Goal: Information Seeking & Learning: Understand process/instructions

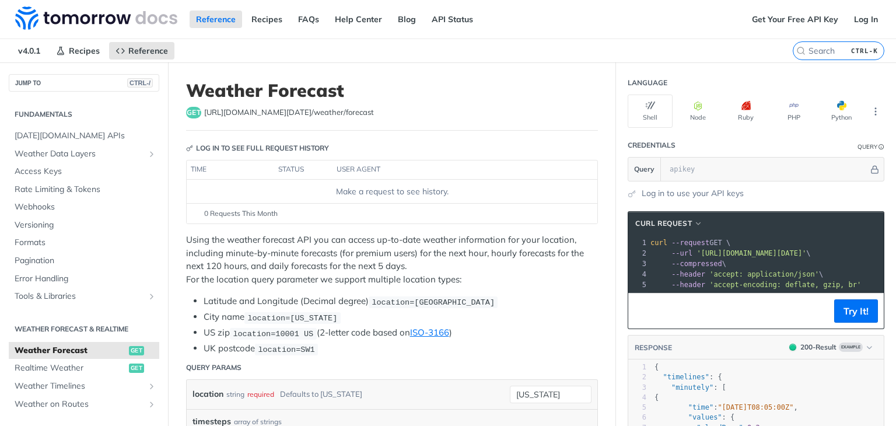
click at [639, 33] on div "Reference Recipes FAQs Help Center Blog API Status" at bounding box center [373, 19] width 746 height 39
click at [611, 46] on nav "v4.0.1 Recipes Reference" at bounding box center [396, 50] width 793 height 23
click at [592, 27] on div "Reference Recipes FAQs Help Center Blog API Status" at bounding box center [373, 19] width 746 height 39
click at [482, 109] on div "get [URL][DOMAIN_NAME][DATE] /weather/forecast" at bounding box center [392, 113] width 412 height 12
click at [564, 33] on div "Reference Recipes FAQs Help Center Blog API Status" at bounding box center [373, 19] width 746 height 39
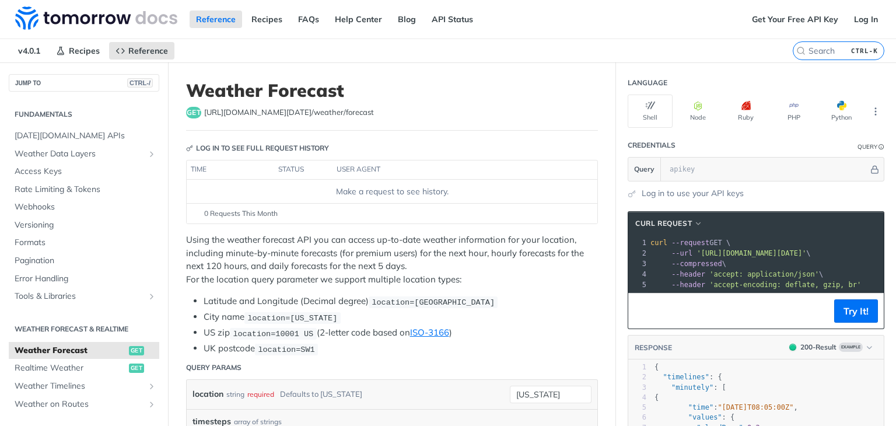
click at [509, 90] on h1 "Weather Forecast" at bounding box center [392, 90] width 412 height 21
click at [839, 319] on button "Try It!" at bounding box center [856, 310] width 44 height 23
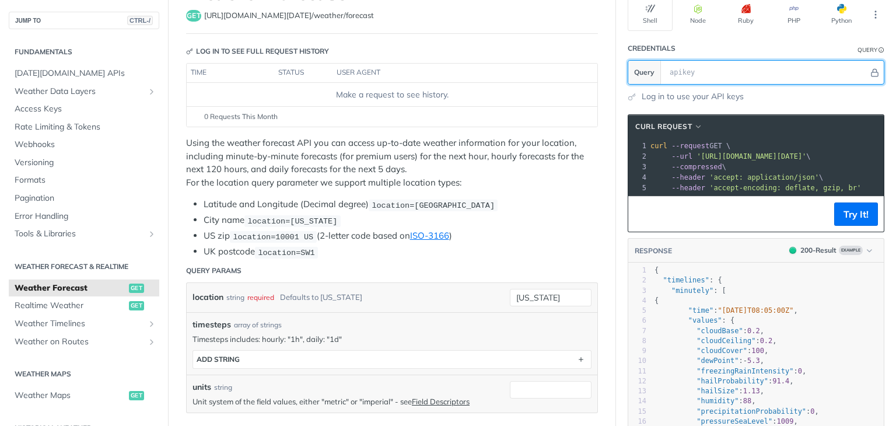
scroll to position [117, 0]
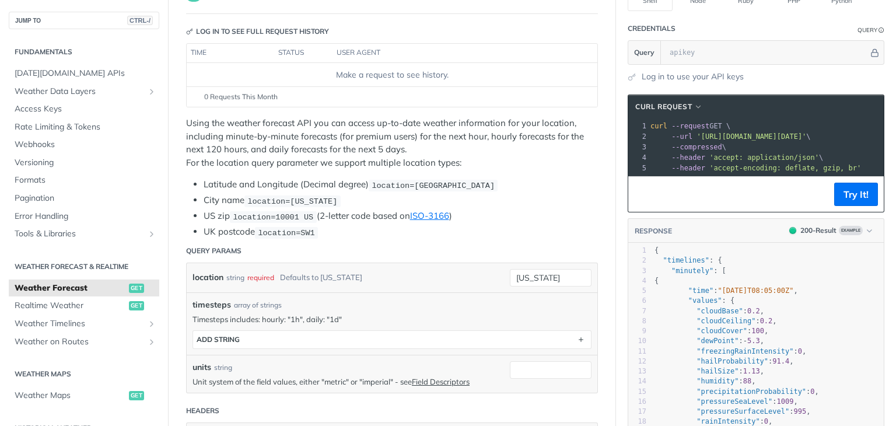
click at [386, 146] on p "Using the weather forecast API you can access up-to-date weather information fo…" at bounding box center [392, 143] width 412 height 53
click at [428, 136] on p "Using the weather forecast API you can access up-to-date weather information fo…" at bounding box center [392, 143] width 412 height 53
click at [328, 135] on p "Using the weather forecast API you can access up-to-date weather information fo…" at bounding box center [392, 143] width 412 height 53
click at [499, 127] on p "Using the weather forecast API you can access up-to-date weather information fo…" at bounding box center [392, 143] width 412 height 53
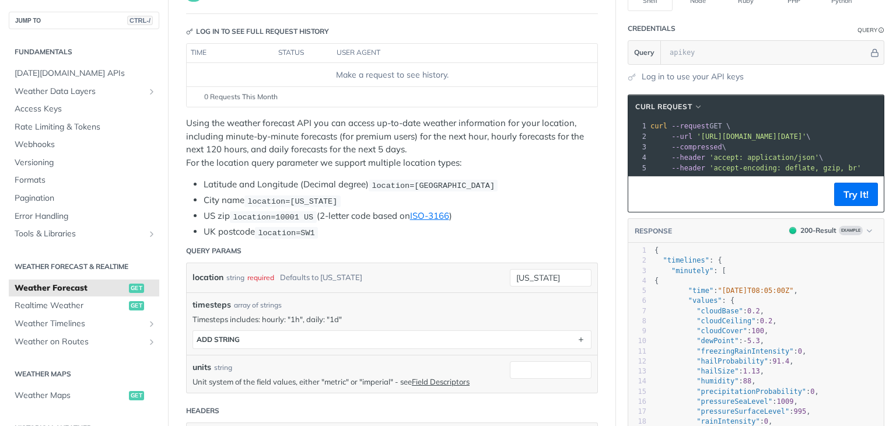
click at [523, 124] on p "Using the weather forecast API you can access up-to-date weather information fo…" at bounding box center [392, 143] width 412 height 53
click at [293, 172] on div "Using the weather forecast API you can access up-to-date weather information fo…" at bounding box center [392, 178] width 412 height 122
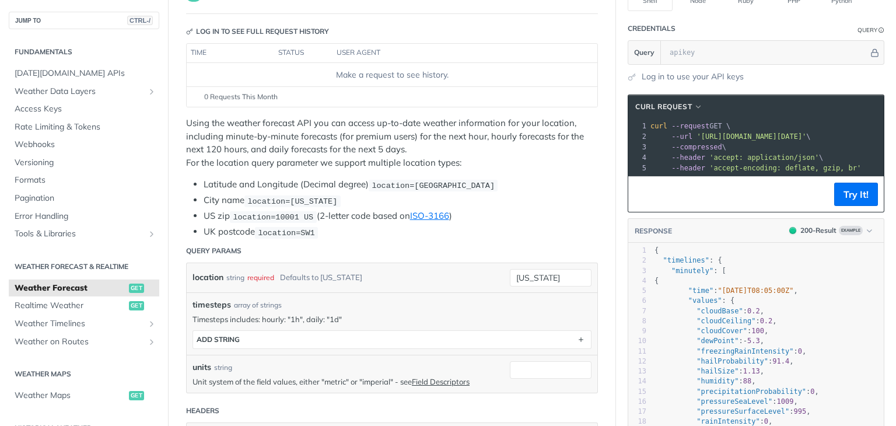
click at [187, 124] on p "Using the weather forecast API you can access up-to-date weather information fo…" at bounding box center [392, 143] width 412 height 53
click at [264, 131] on p "Using the weather forecast API you can access up-to-date weather information fo…" at bounding box center [392, 143] width 412 height 53
click at [328, 170] on div "Using the weather forecast API you can access up-to-date weather information fo…" at bounding box center [392, 178] width 412 height 122
click at [332, 141] on p "Using the weather forecast API you can access up-to-date weather information fo…" at bounding box center [392, 143] width 412 height 53
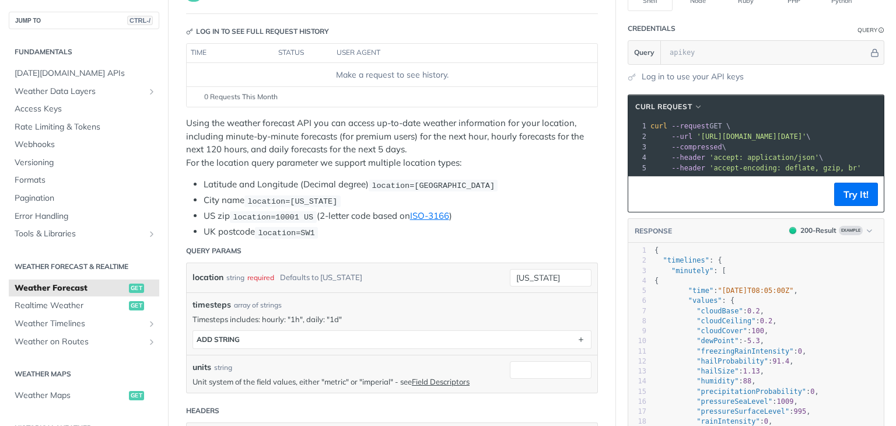
click at [376, 132] on p "Using the weather forecast API you can access up-to-date weather information fo…" at bounding box center [392, 143] width 412 height 53
click at [188, 125] on p "Using the weather forecast API you can access up-to-date weather information fo…" at bounding box center [392, 143] width 412 height 53
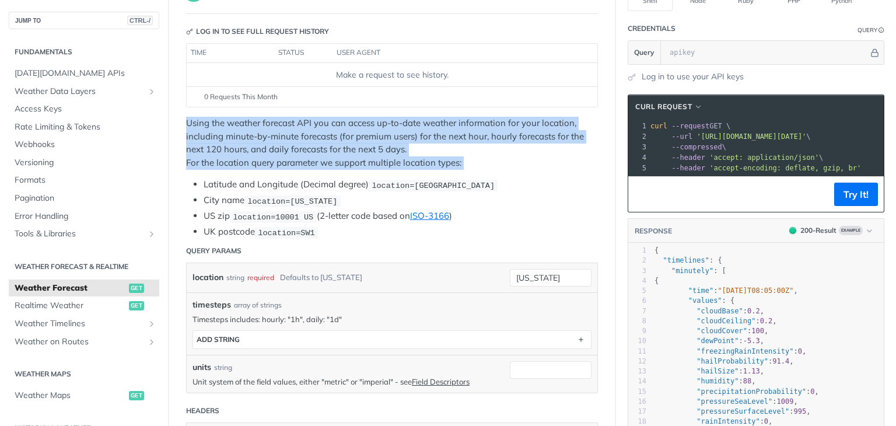
click at [313, 141] on p "Using the weather forecast API you can access up-to-date weather information fo…" at bounding box center [392, 143] width 412 height 53
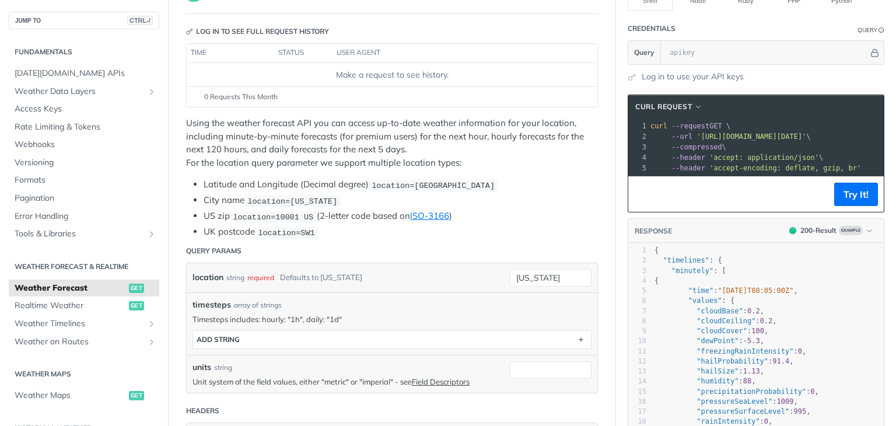
click at [299, 159] on p "Using the weather forecast API you can access up-to-date weather information fo…" at bounding box center [392, 143] width 412 height 53
click at [320, 165] on p "Using the weather forecast API you can access up-to-date weather information fo…" at bounding box center [392, 143] width 412 height 53
